Goal: Check status

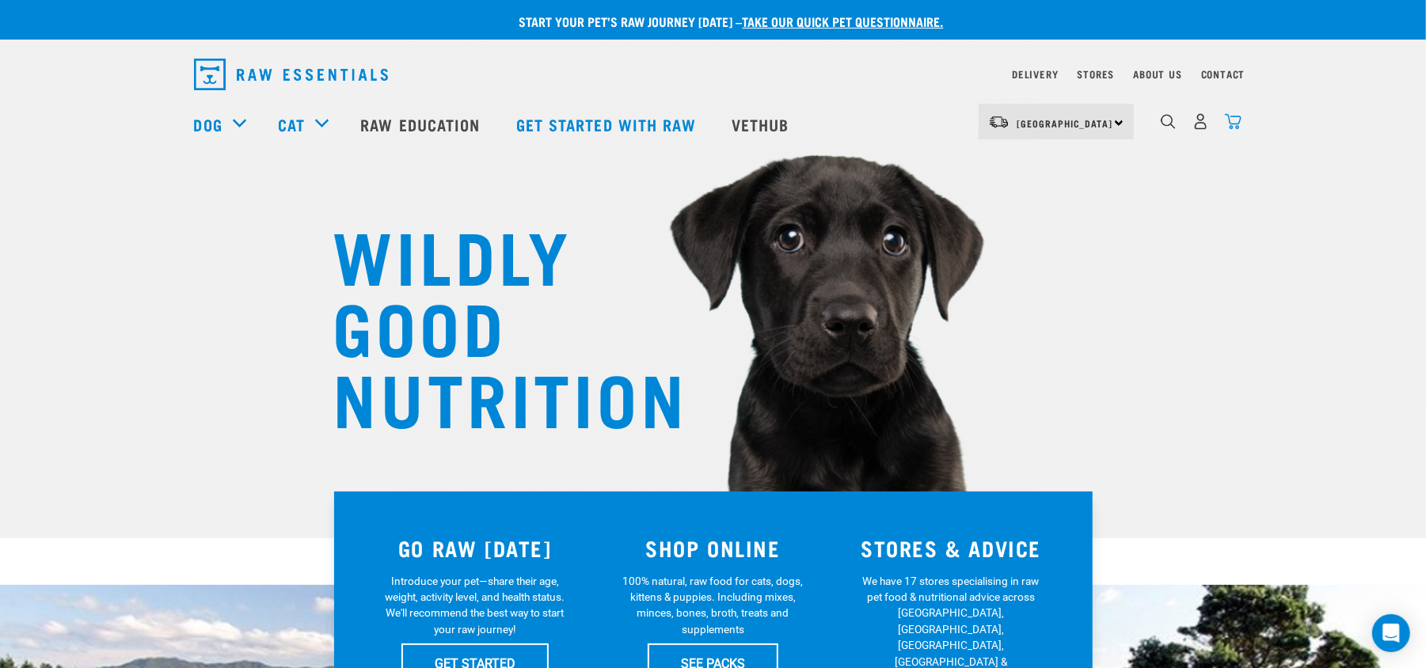
click at [1069, 120] on img "dropdown navigation" at bounding box center [1233, 121] width 17 height 17
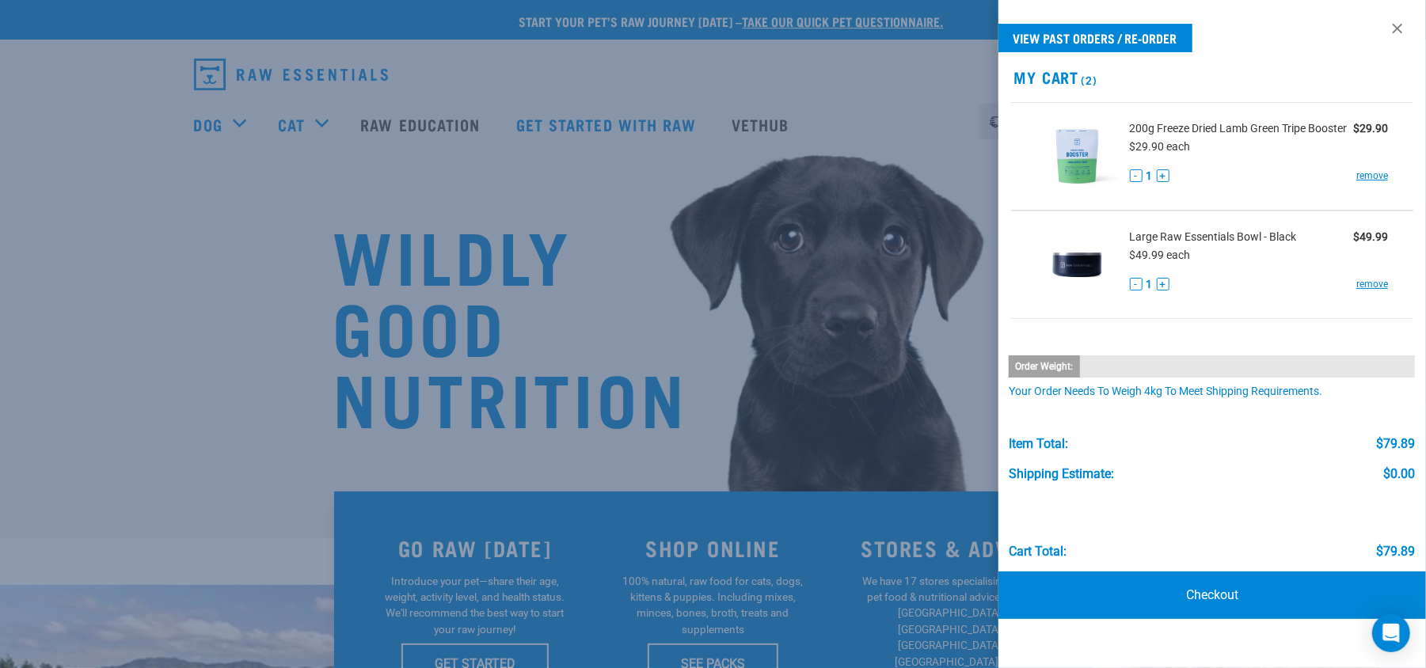
click at [967, 133] on div at bounding box center [713, 334] width 1426 height 668
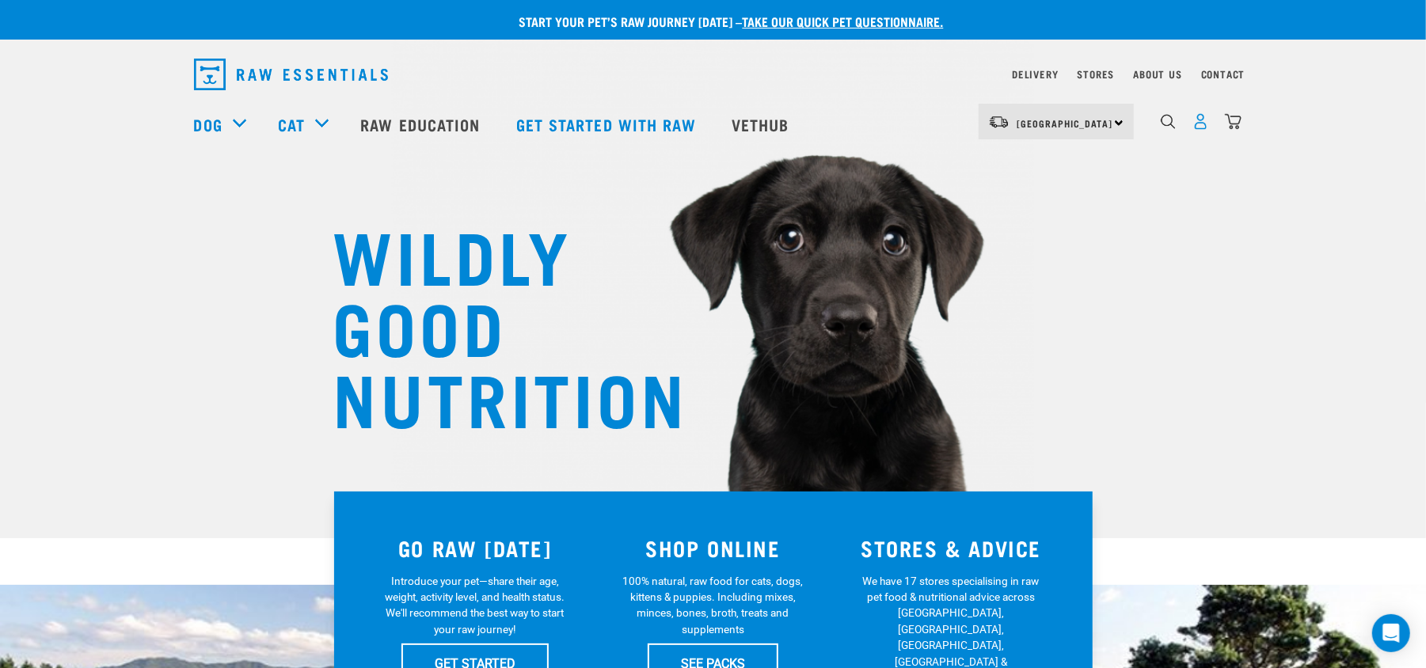
click at [1069, 128] on img "dropdown navigation" at bounding box center [1201, 121] width 17 height 17
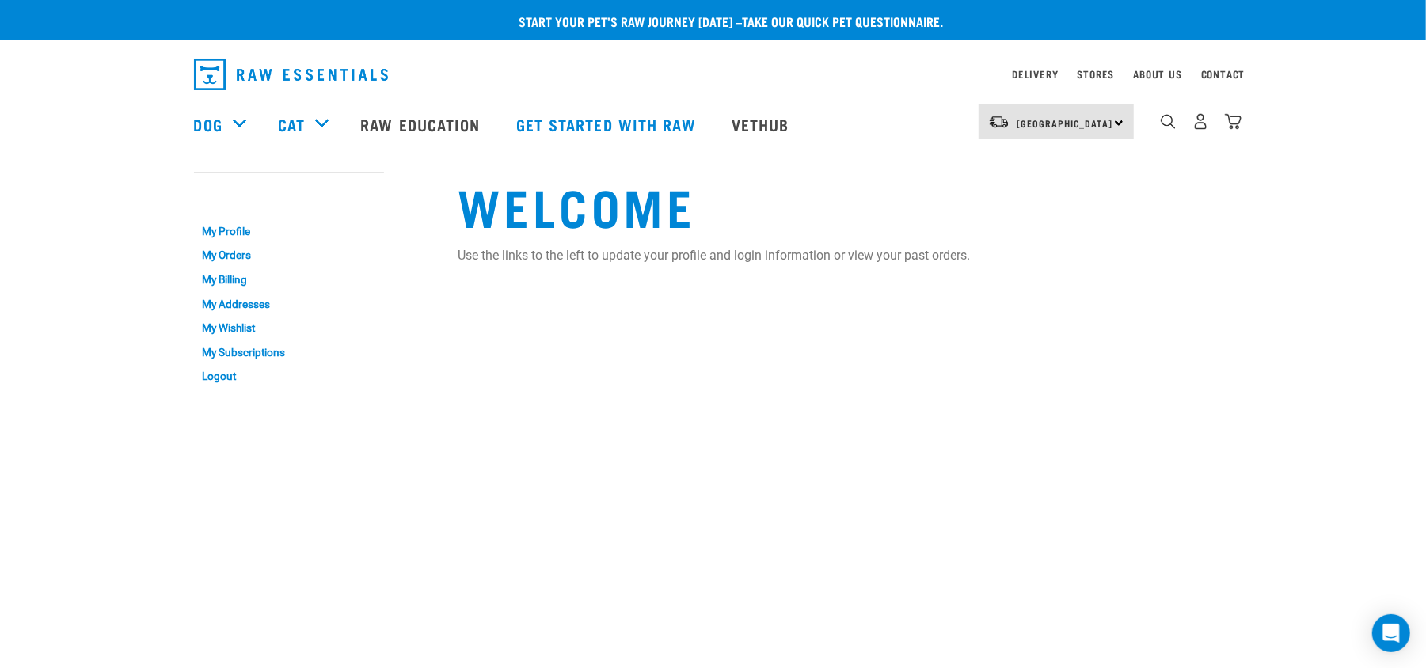
click at [1042, 67] on div "Delivery" at bounding box center [1035, 74] width 46 height 19
click at [1033, 74] on link "Delivery" at bounding box center [1035, 74] width 46 height 6
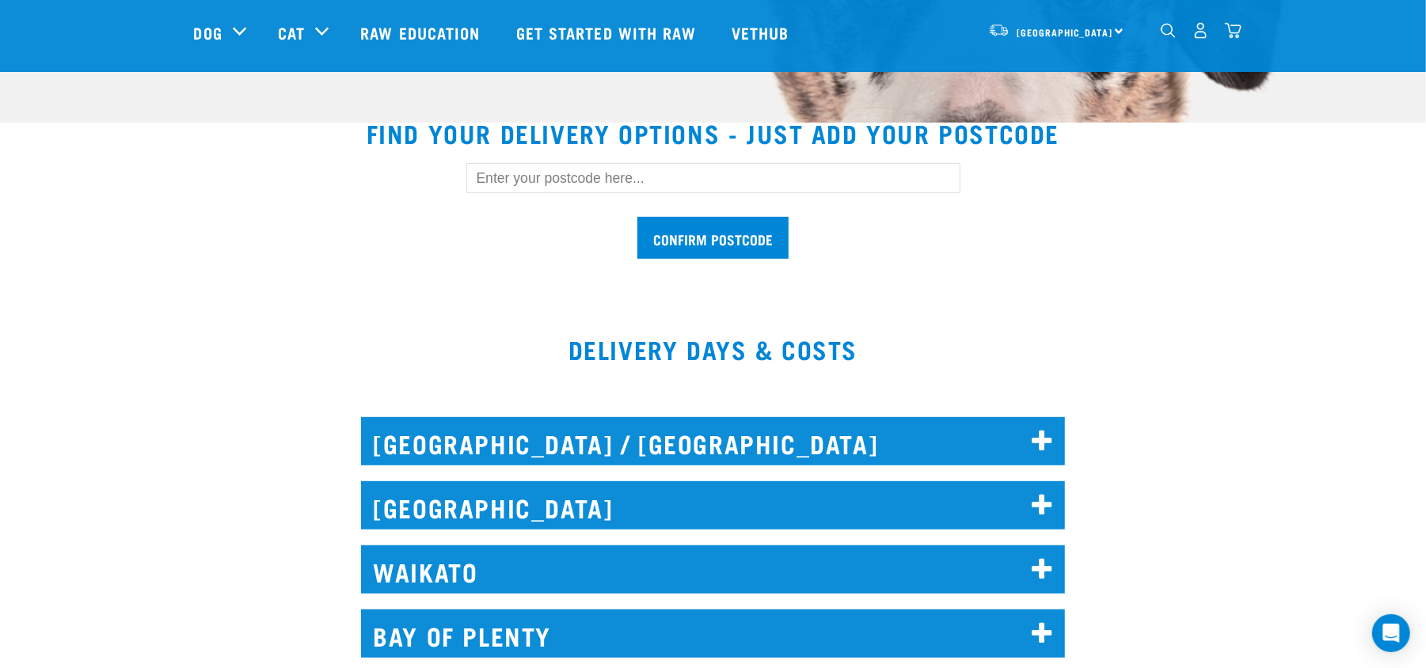
scroll to position [422, 0]
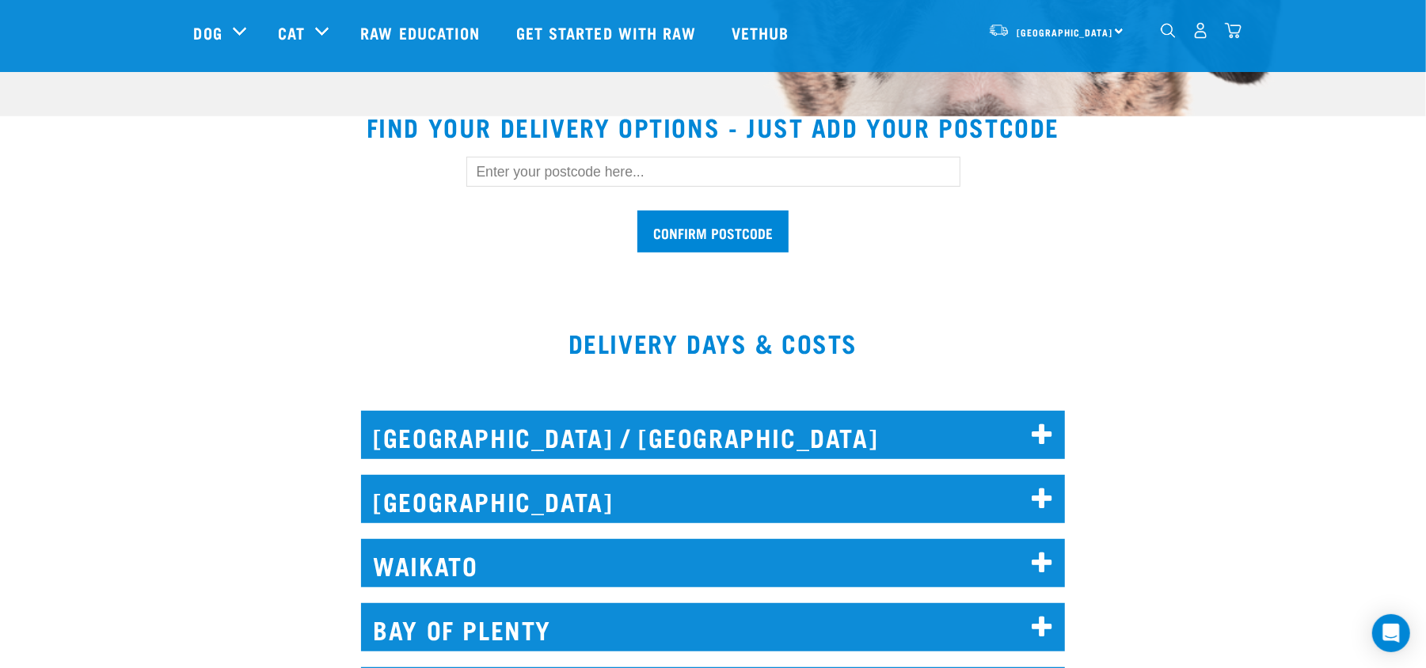
click at [612, 166] on input "text" at bounding box center [713, 172] width 494 height 30
type input "3377"
click at [638, 211] on input "Confirm postcode" at bounding box center [713, 232] width 151 height 42
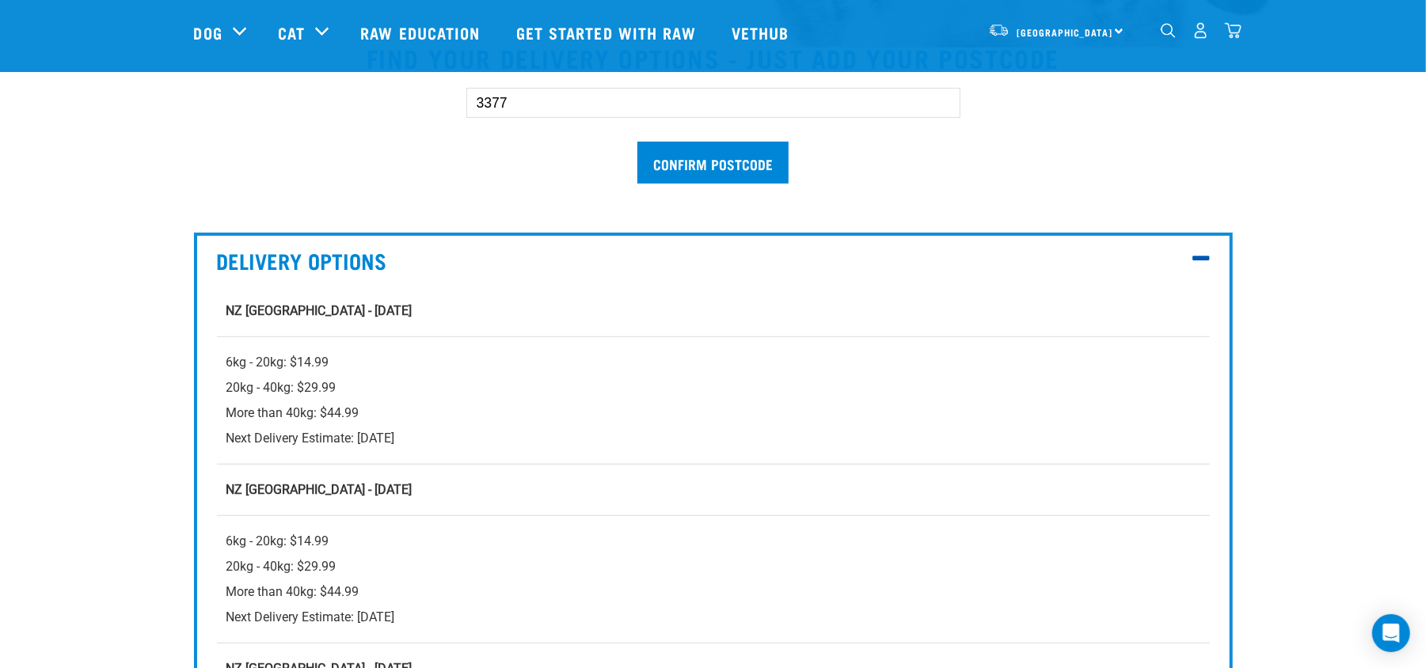
scroll to position [527, 0]
